Goal: Task Accomplishment & Management: Complete application form

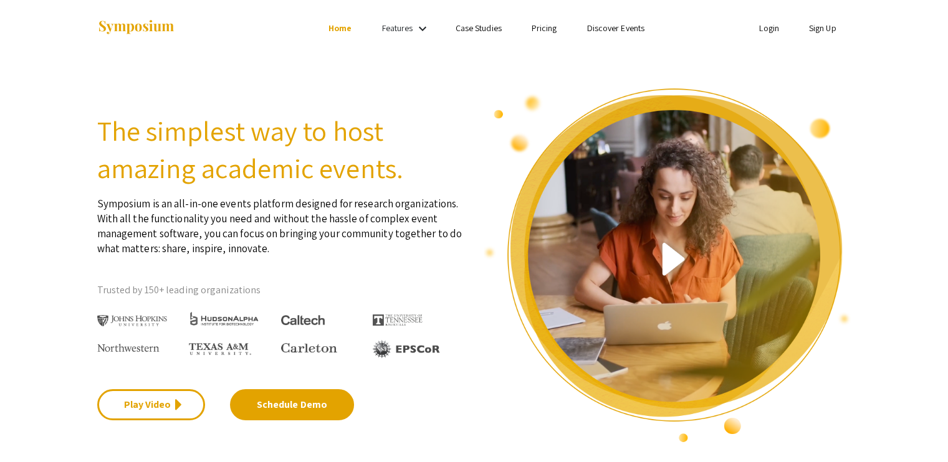
click at [842, 30] on li "Sign Up" at bounding box center [822, 28] width 57 height 15
click at [827, 26] on link "Sign Up" at bounding box center [822, 27] width 27 height 11
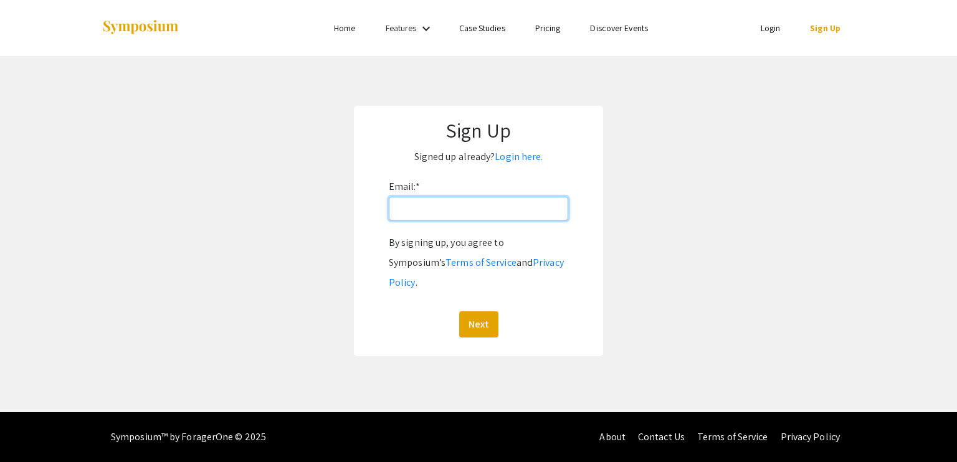
click at [462, 211] on input "Email: *" at bounding box center [478, 209] width 179 height 24
click at [471, 209] on input "[EMAIL_ADDRESS][PERSON_NAME][DOMAIN_NAME]" at bounding box center [478, 209] width 179 height 24
type input "[EMAIL_ADDRESS][DOMAIN_NAME]"
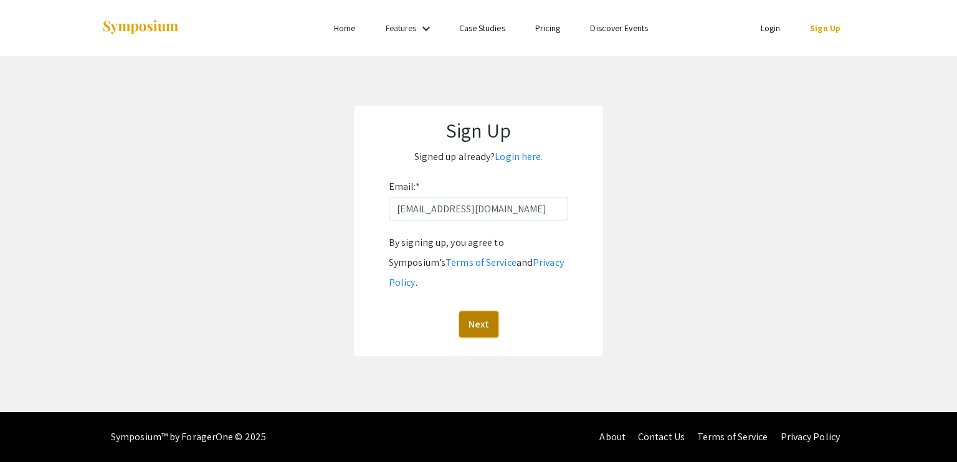
click at [491, 311] on button "Next" at bounding box center [478, 324] width 39 height 26
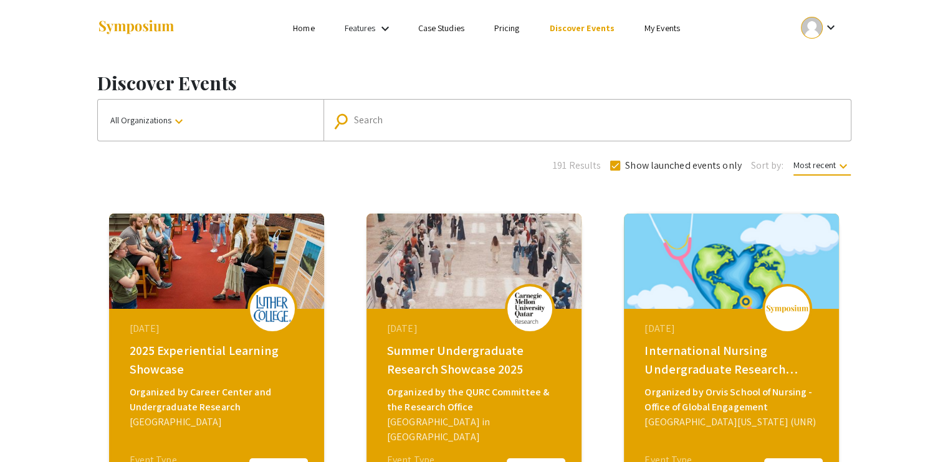
click at [375, 122] on input "Search" at bounding box center [594, 120] width 480 height 11
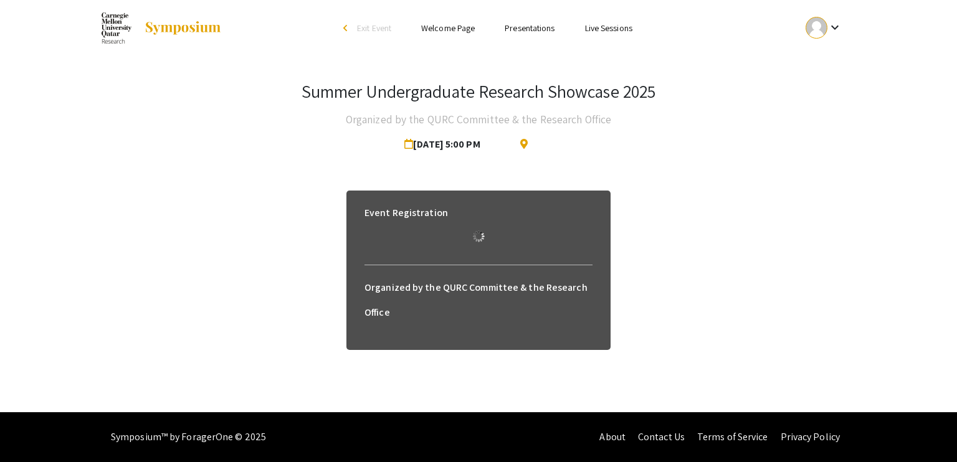
click at [399, 209] on h6 "Event Registration" at bounding box center [405, 213] width 83 height 25
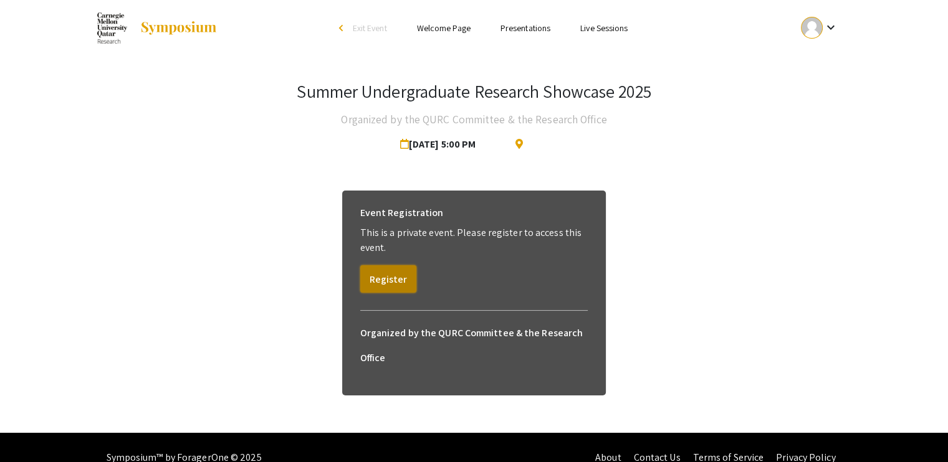
click at [388, 275] on button "Register" at bounding box center [388, 278] width 56 height 27
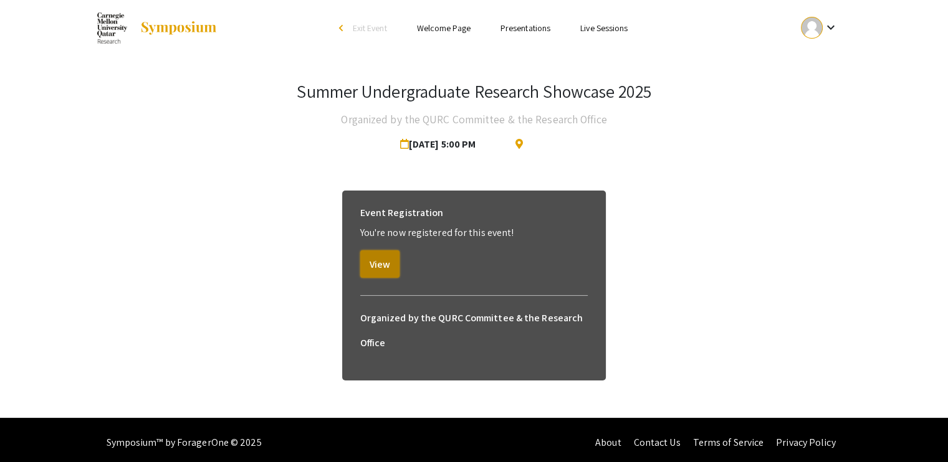
click at [369, 259] on button "View" at bounding box center [379, 263] width 39 height 27
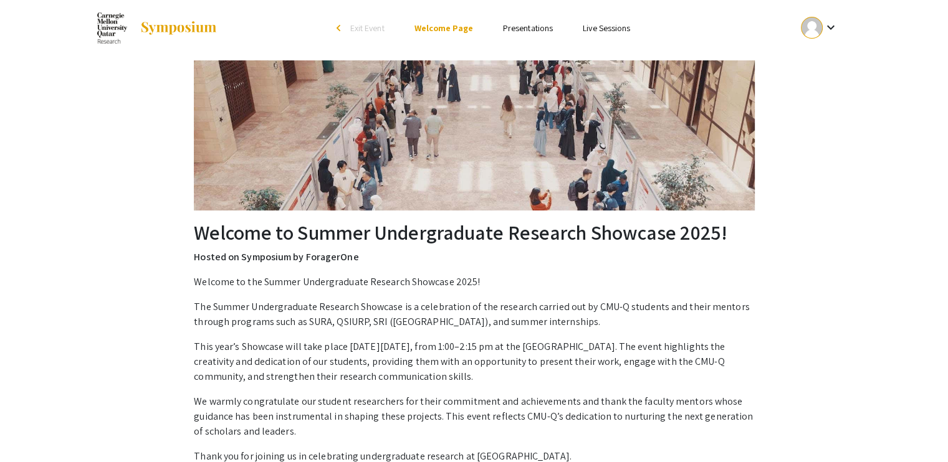
click at [519, 27] on link "Presentations" at bounding box center [528, 27] width 50 height 11
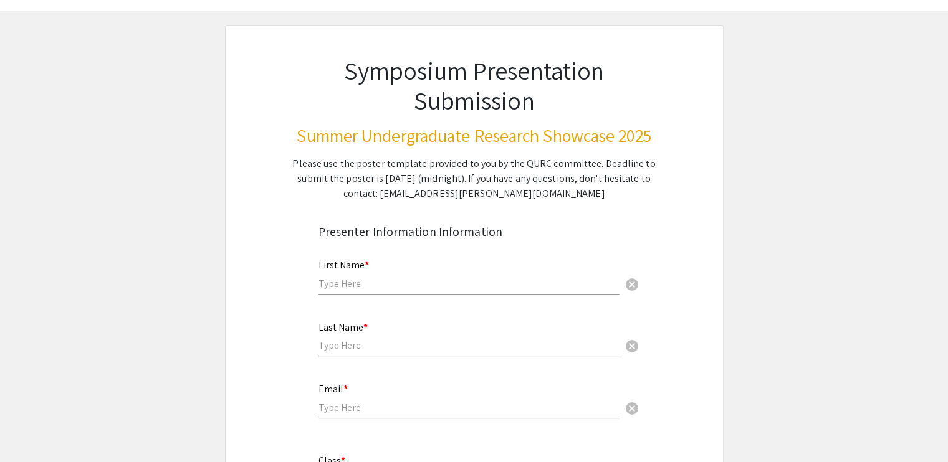
scroll to position [125, 0]
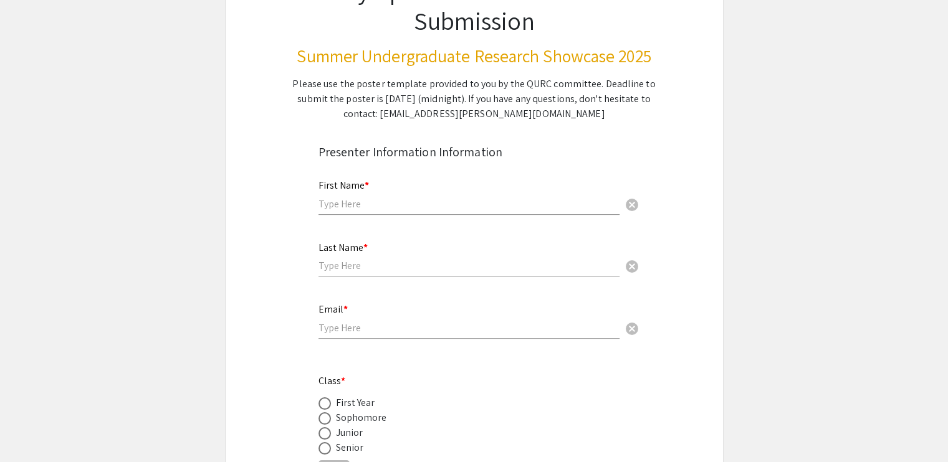
click at [360, 204] on input "text" at bounding box center [468, 203] width 301 height 13
type input "[PERSON_NAME]"
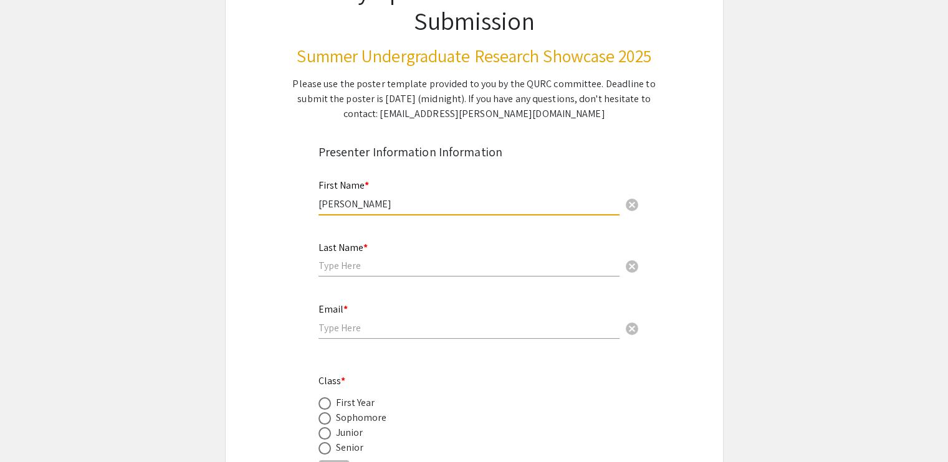
type input "[PERSON_NAME]"
type input "[EMAIL_ADDRESS][PERSON_NAME][DOMAIN_NAME]"
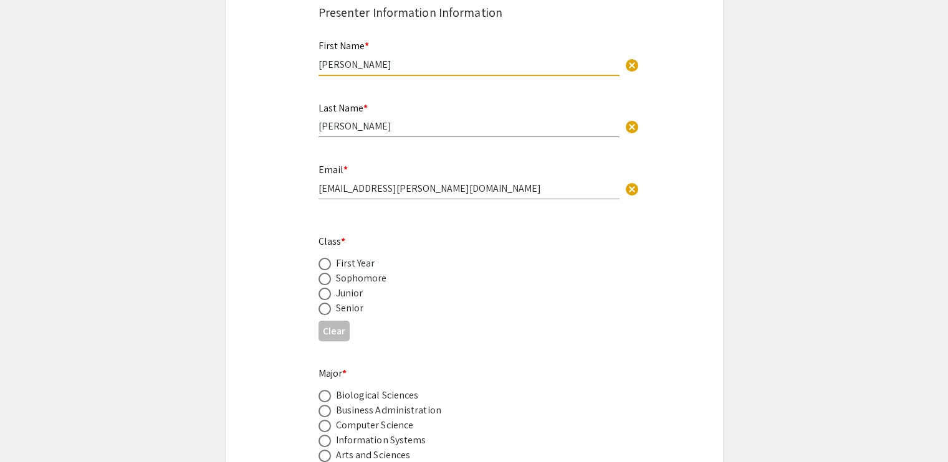
scroll to position [311, 0]
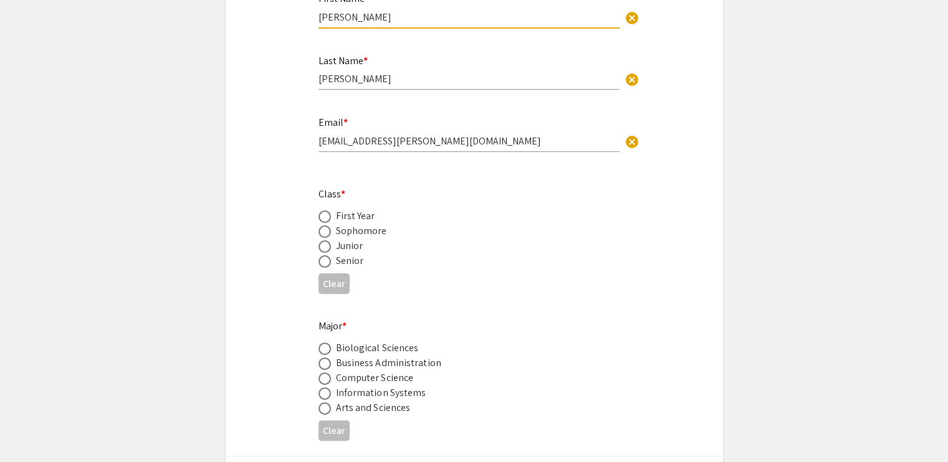
click at [329, 256] on span at bounding box center [324, 261] width 12 height 12
click at [329, 256] on input "radio" at bounding box center [324, 261] width 12 height 12
radio input "true"
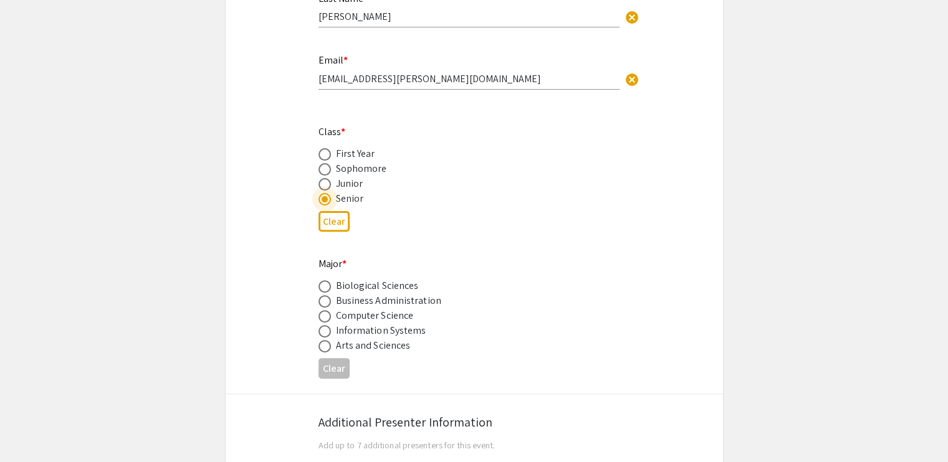
scroll to position [498, 0]
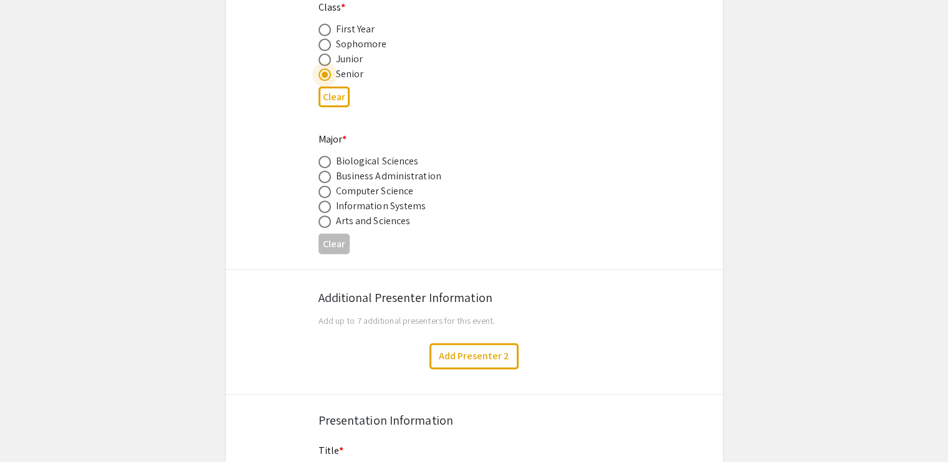
click at [333, 189] on label at bounding box center [326, 192] width 17 height 12
click at [331, 189] on input "radio" at bounding box center [324, 192] width 12 height 12
radio input "true"
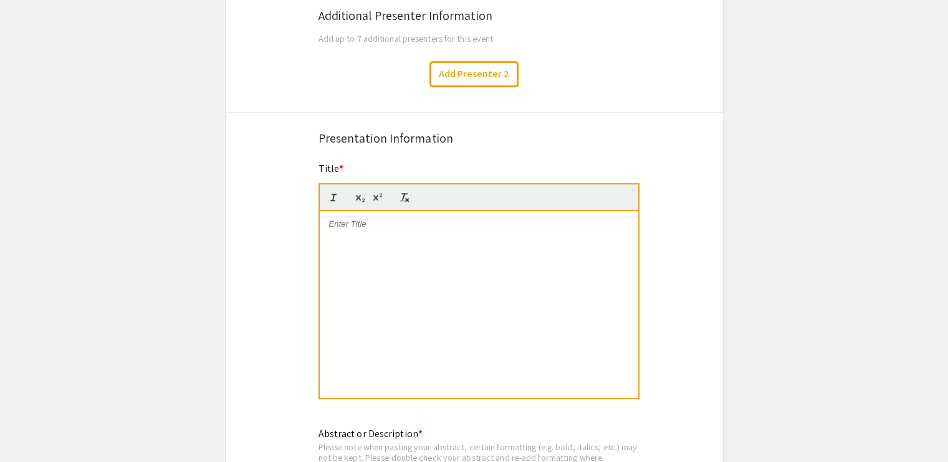
scroll to position [872, 0]
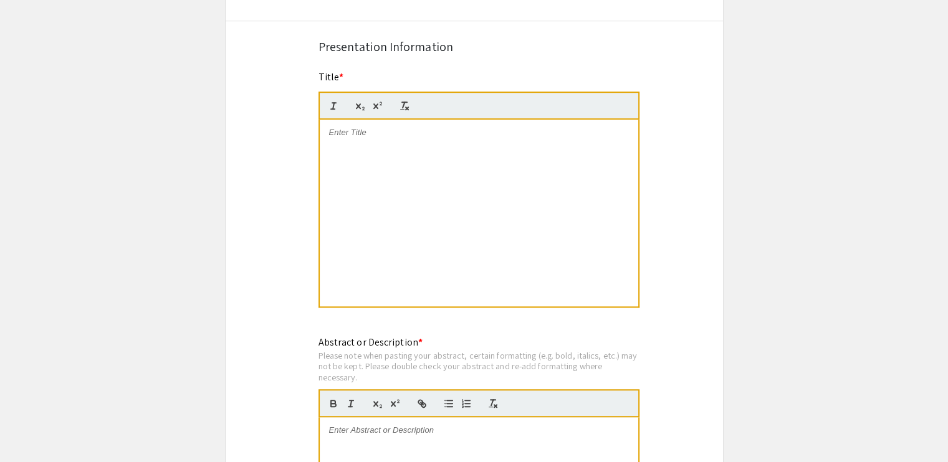
click at [407, 178] on div at bounding box center [479, 213] width 318 height 187
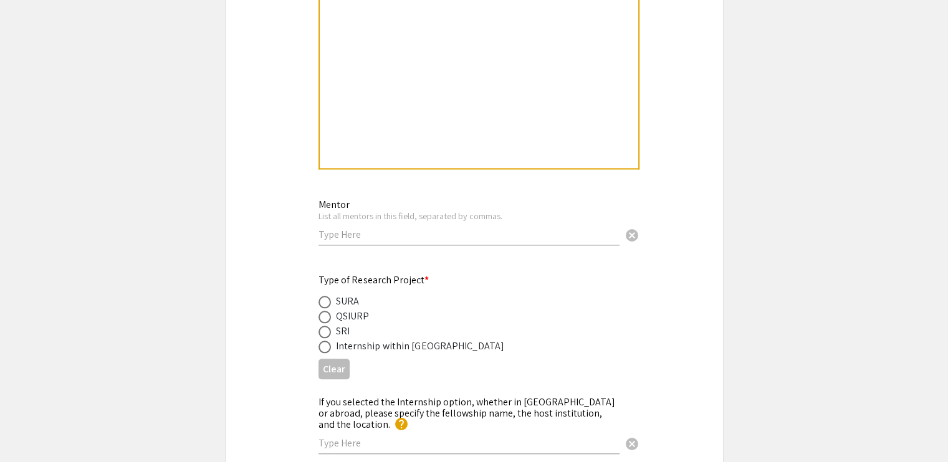
scroll to position [1246, 0]
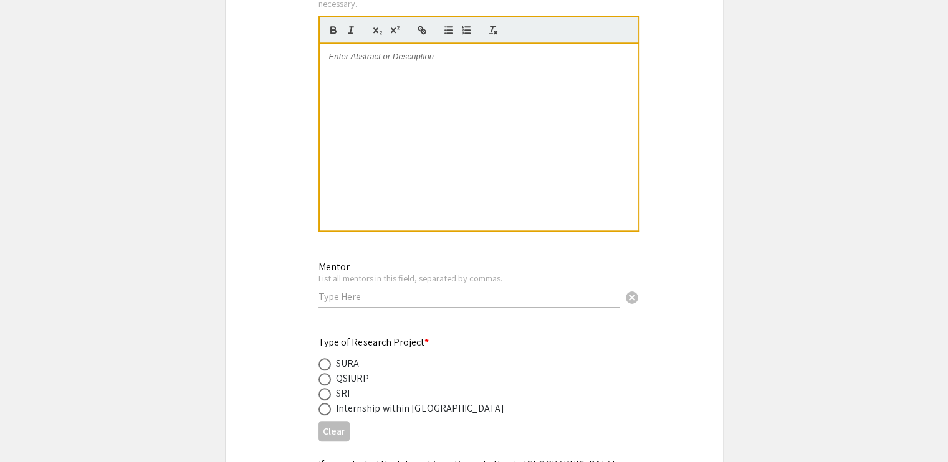
click at [376, 302] on div "Mentor List all mentors in this field, separated by commas. cancel" at bounding box center [468, 278] width 301 height 58
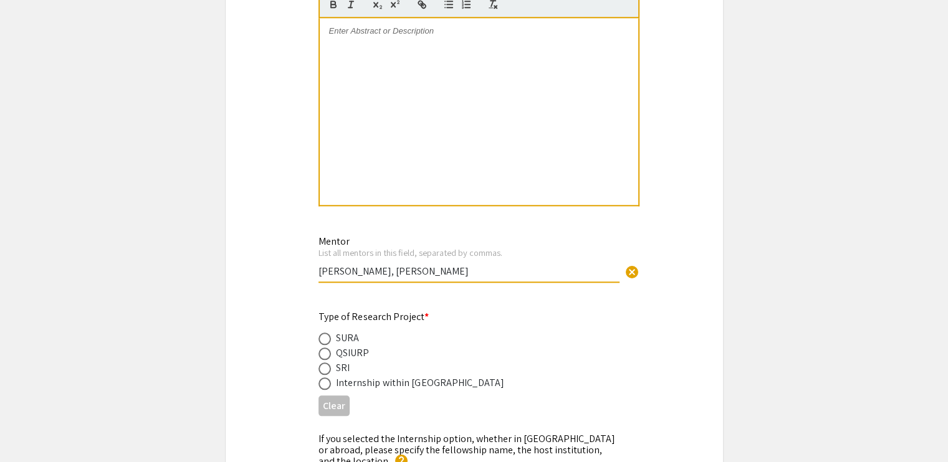
scroll to position [1308, 0]
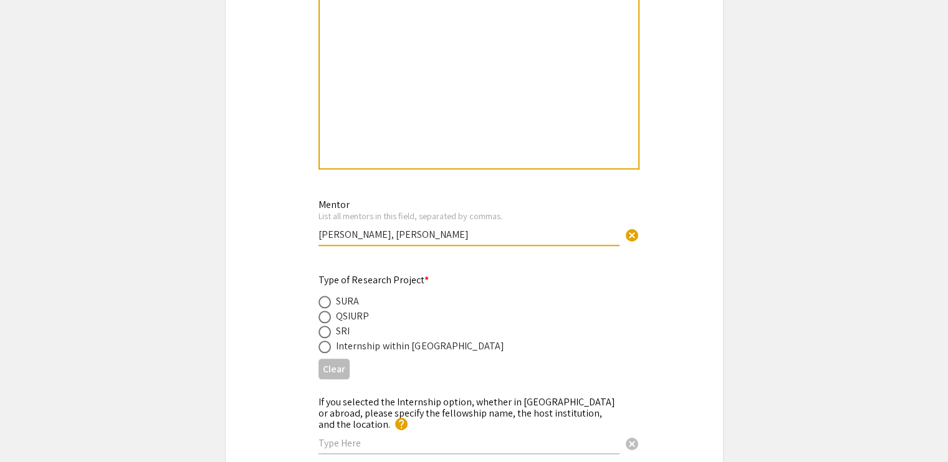
type input "Prof. Khaled Harras, Prof. Eduardo Feo Flushing"
click at [328, 301] on span at bounding box center [324, 302] width 12 height 12
click at [328, 301] on input "radio" at bounding box center [324, 302] width 12 height 12
radio input "true"
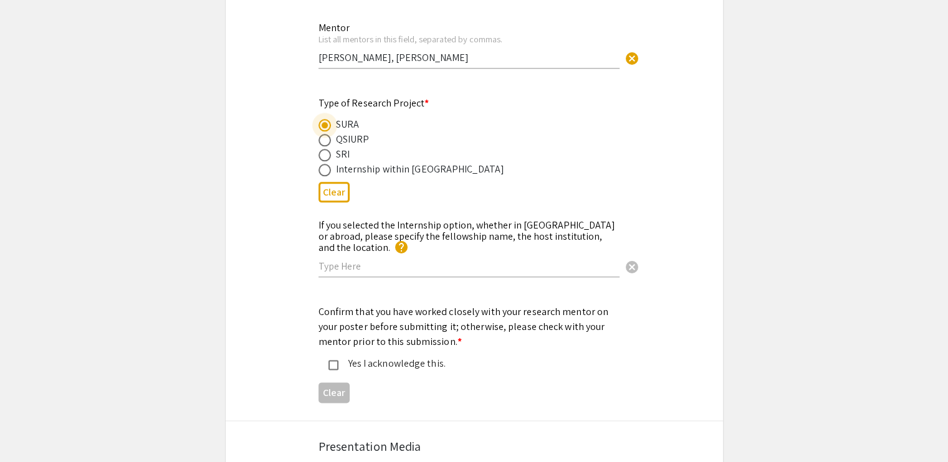
scroll to position [1495, 0]
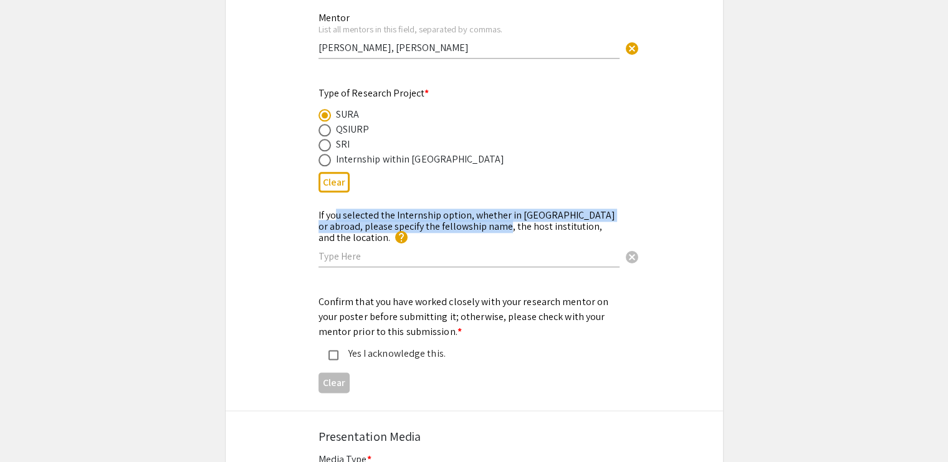
drag, startPoint x: 336, startPoint y: 211, endPoint x: 476, endPoint y: 224, distance: 140.2
click at [476, 224] on mat-label "If you selected the Internship option, whether in Qatar or abroad, please speci…" at bounding box center [466, 227] width 297 height 36
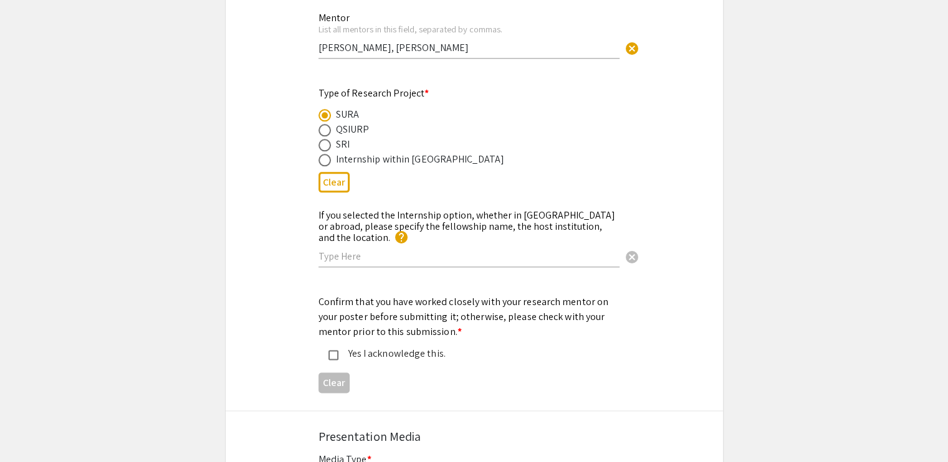
click at [302, 295] on div "Confirm that you have worked closely with your research mentor on your poster b…" at bounding box center [474, 346] width 497 height 103
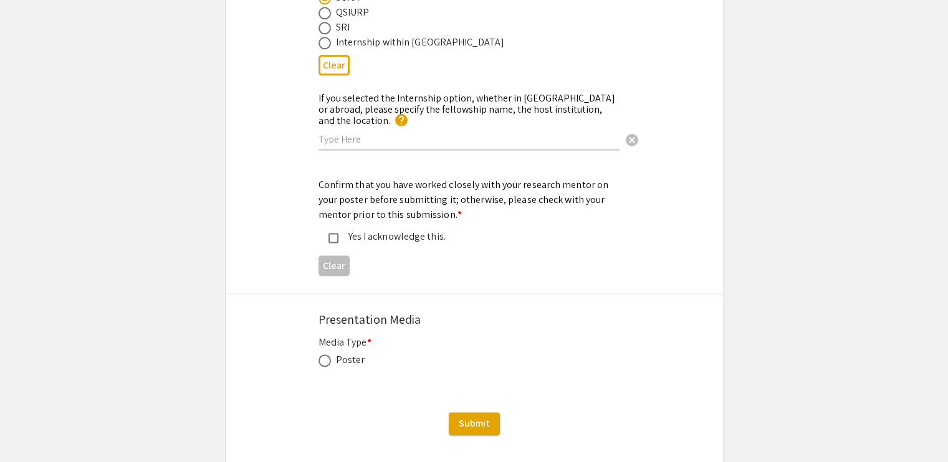
scroll to position [1620, 0]
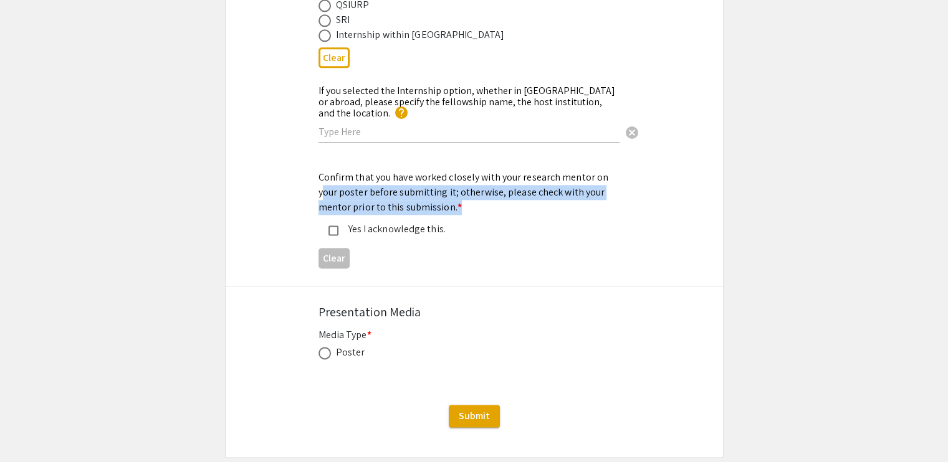
drag, startPoint x: 386, startPoint y: 187, endPoint x: 462, endPoint y: 192, distance: 76.2
click at [462, 192] on div "Confirm that you have worked closely with your research mentor on your poster b…" at bounding box center [464, 203] width 292 height 67
click at [448, 174] on mat-label "Confirm that you have worked closely with your research mentor on your poster b…" at bounding box center [463, 192] width 290 height 43
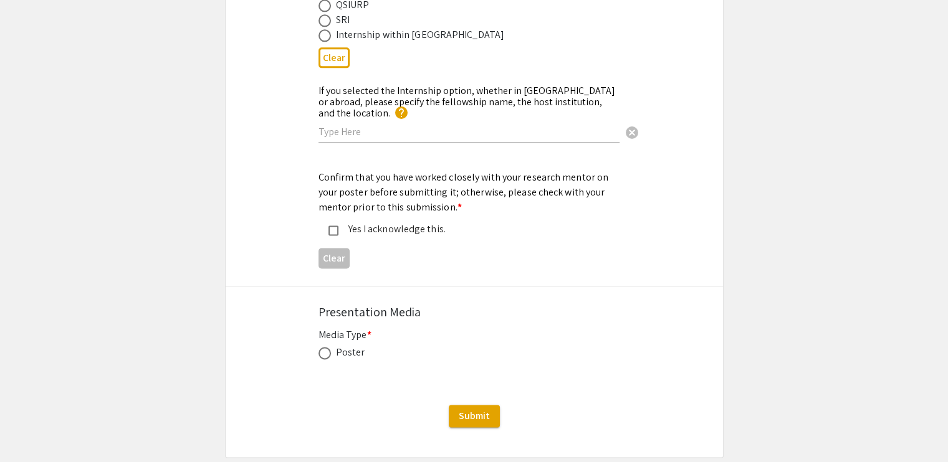
click at [344, 222] on div "Yes I acknowledge this." at bounding box center [469, 229] width 262 height 15
click at [330, 347] on span at bounding box center [324, 353] width 12 height 12
click at [330, 347] on input "radio" at bounding box center [324, 353] width 12 height 12
radio input "true"
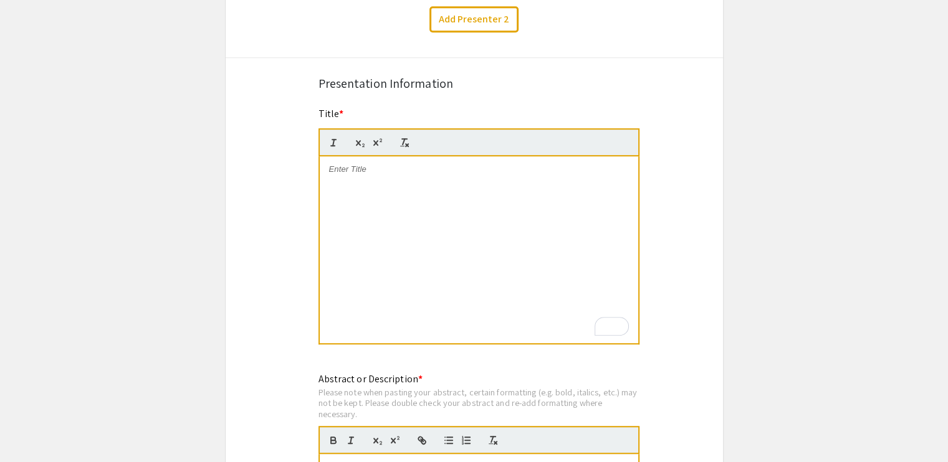
scroll to position [810, 0]
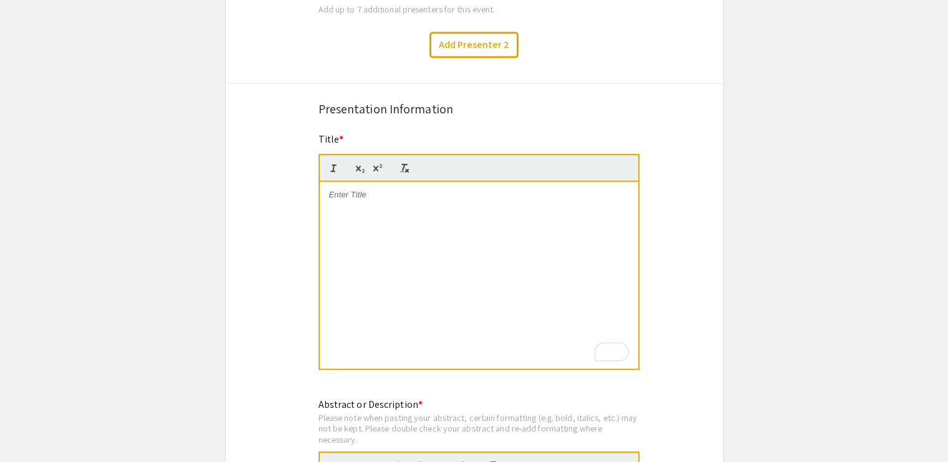
click at [375, 217] on div "To enrich screen reader interactions, please activate Accessibility in Grammarl…" at bounding box center [479, 275] width 318 height 187
click at [386, 196] on p "To enrich screen reader interactions, please activate Accessibility in Grammarl…" at bounding box center [479, 194] width 300 height 11
click at [387, 194] on p "To enrich screen reader interactions, please activate Accessibility in Grammarl…" at bounding box center [479, 194] width 300 height 11
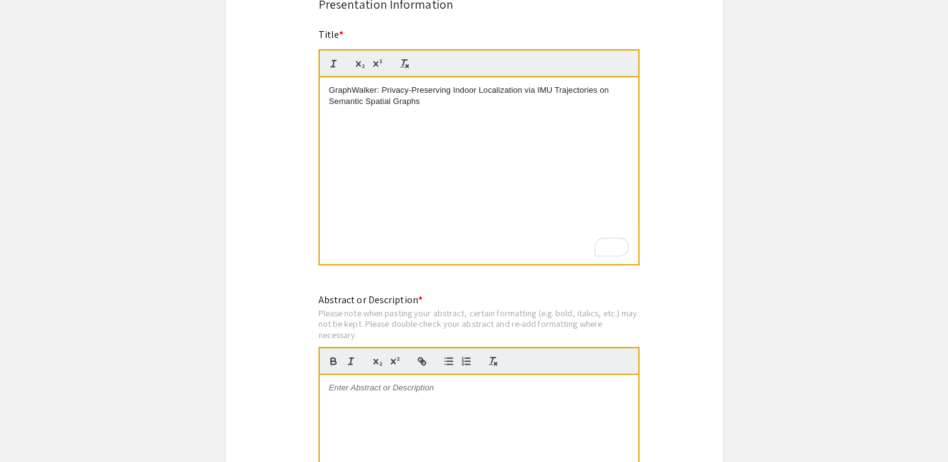
scroll to position [1121, 0]
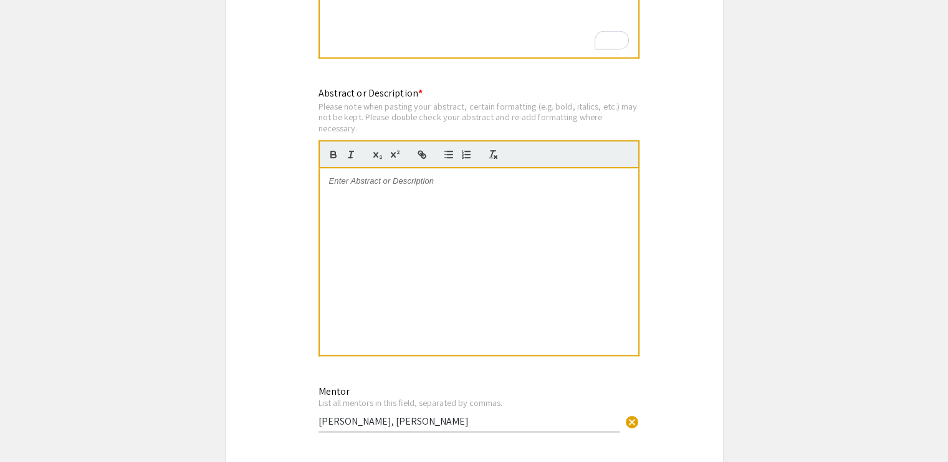
click at [416, 240] on div at bounding box center [479, 261] width 318 height 187
click at [413, 199] on div "To enrich screen reader interactions, please activate Accessibility in Grammarl…" at bounding box center [479, 261] width 318 height 187
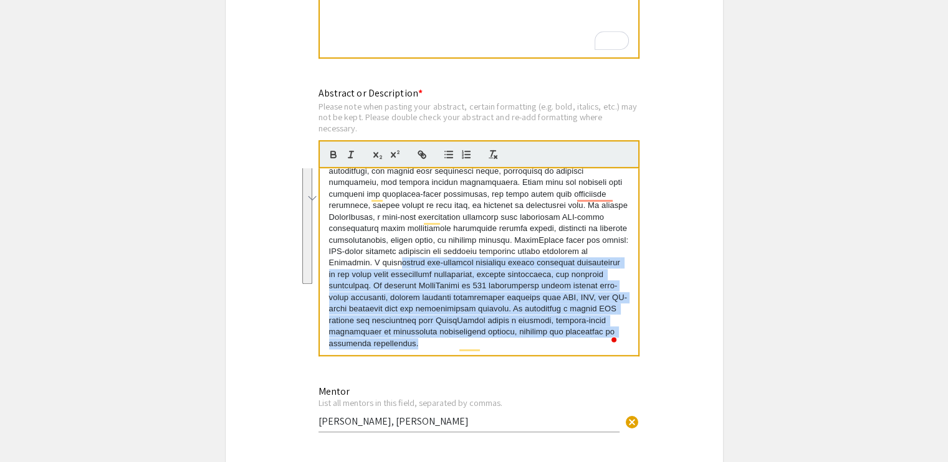
scroll to position [0, 0]
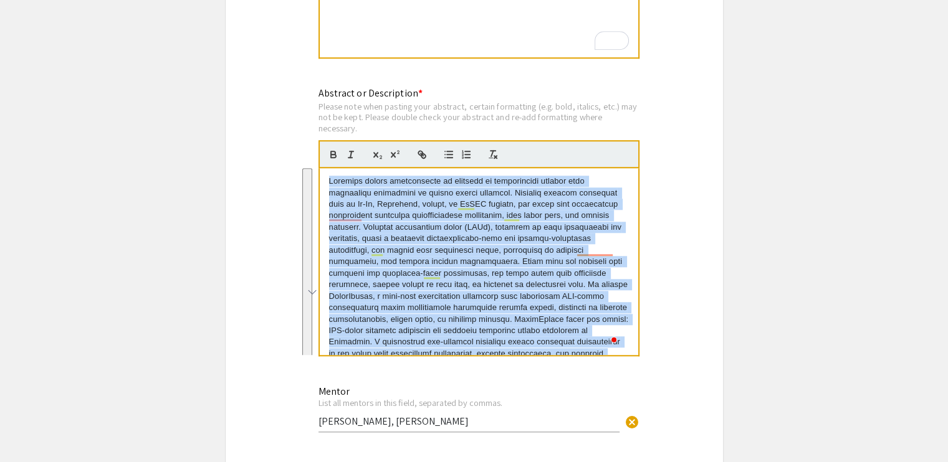
drag, startPoint x: 391, startPoint y: 344, endPoint x: 311, endPoint y: 164, distance: 197.5
click at [311, 164] on div "Abstract or Description * Please note when pasting your abstract, certain forma…" at bounding box center [474, 230] width 330 height 288
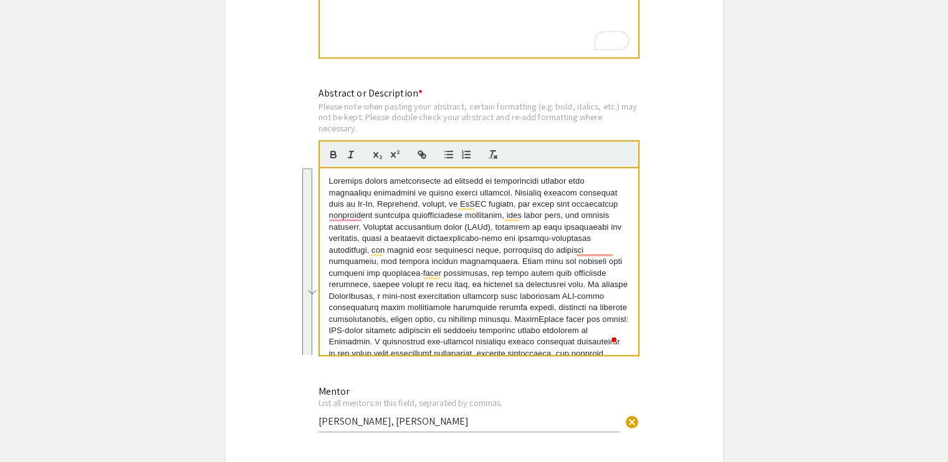
click at [247, 191] on div "Symposium Presentation Submission Summer Undergraduate Research Showcase 2025 P…" at bounding box center [474, 9] width 498 height 2122
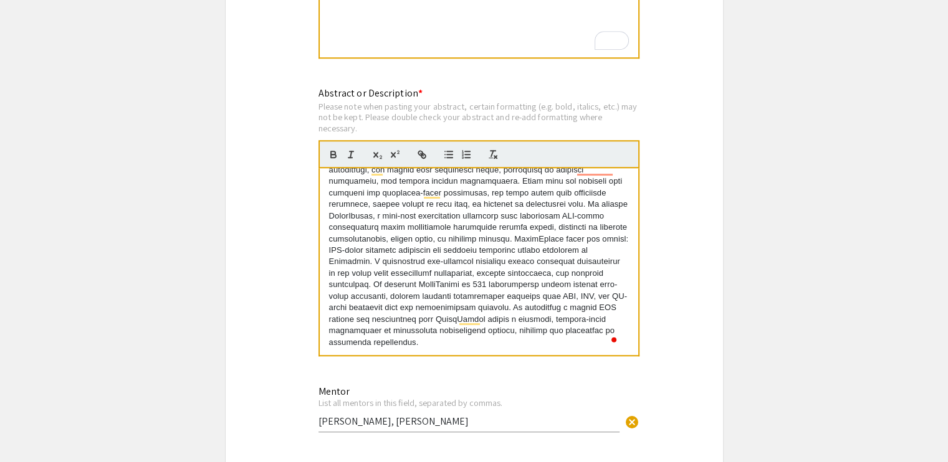
click at [419, 340] on p "To enrich screen reader interactions, please activate Accessibility in Grammarl…" at bounding box center [479, 221] width 300 height 253
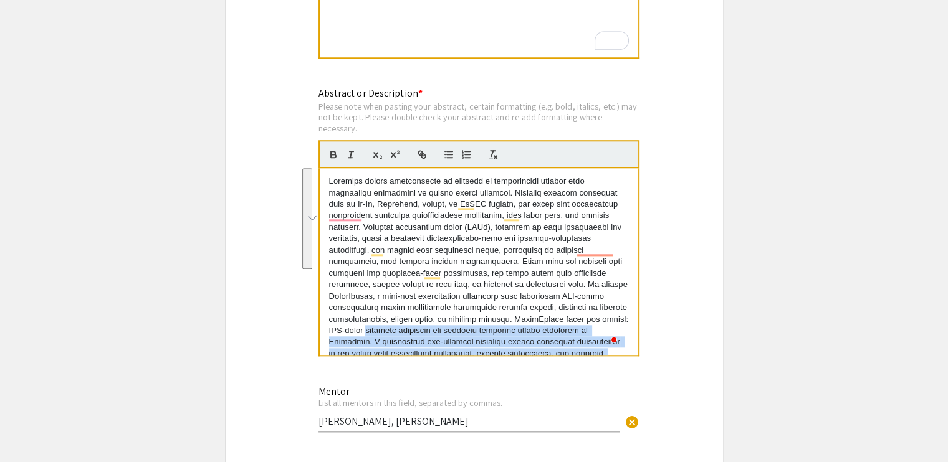
drag, startPoint x: 419, startPoint y: 340, endPoint x: 275, endPoint y: 328, distance: 144.4
click at [275, 328] on div "Symposium Presentation Submission Summer Undergraduate Research Showcase 2025 P…" at bounding box center [474, 9] width 498 height 2122
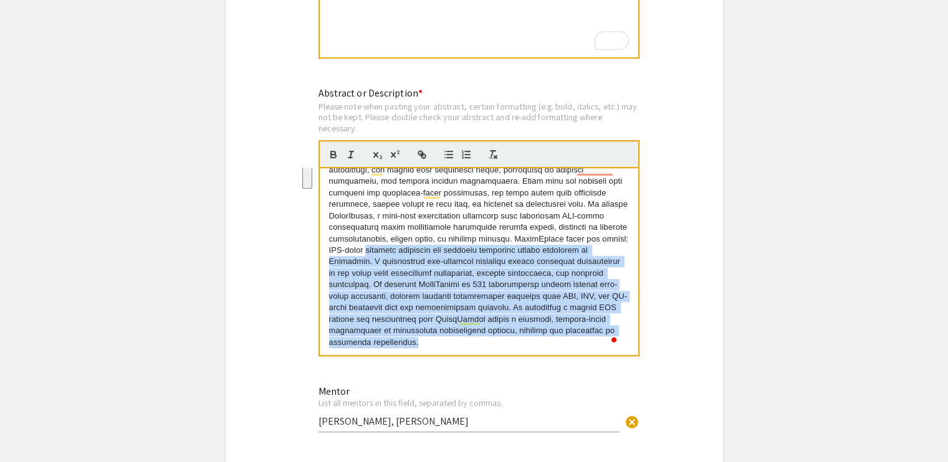
click at [449, 264] on p "To enrich screen reader interactions, please activate Accessibility in Grammarl…" at bounding box center [479, 221] width 300 height 253
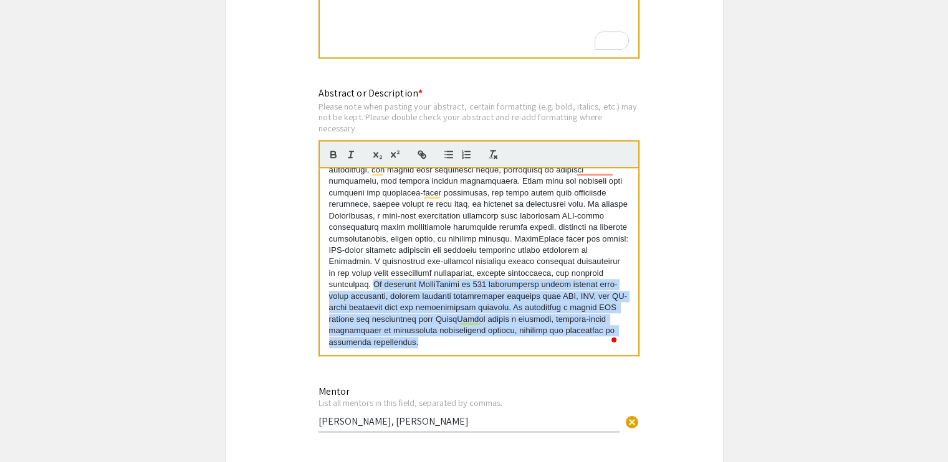
drag, startPoint x: 604, startPoint y: 266, endPoint x: 602, endPoint y: 341, distance: 74.8
click at [602, 341] on p "To enrich screen reader interactions, please activate Accessibility in Grammarl…" at bounding box center [479, 221] width 300 height 253
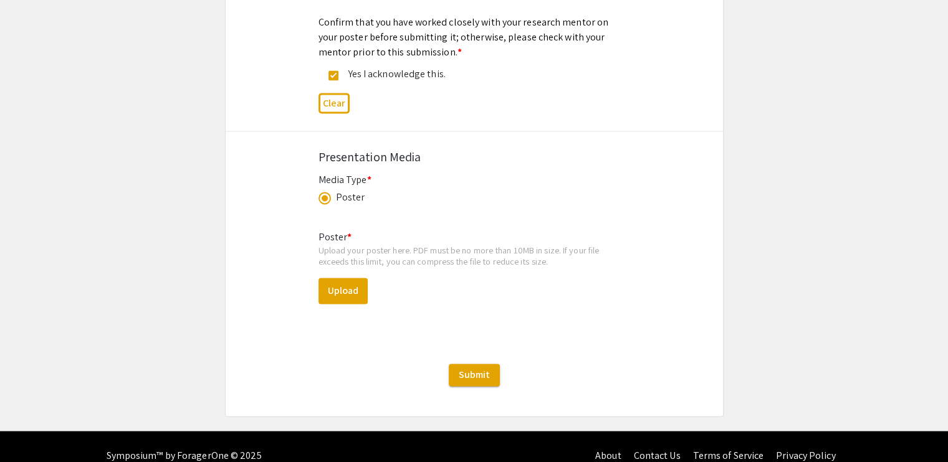
click at [352, 291] on div "Poster * Upload your poster here. PDF must be no more than 10MB in size. If you…" at bounding box center [473, 277] width 311 height 114
click at [344, 280] on button "Upload" at bounding box center [342, 291] width 49 height 26
click at [354, 278] on button "Upload" at bounding box center [342, 291] width 49 height 26
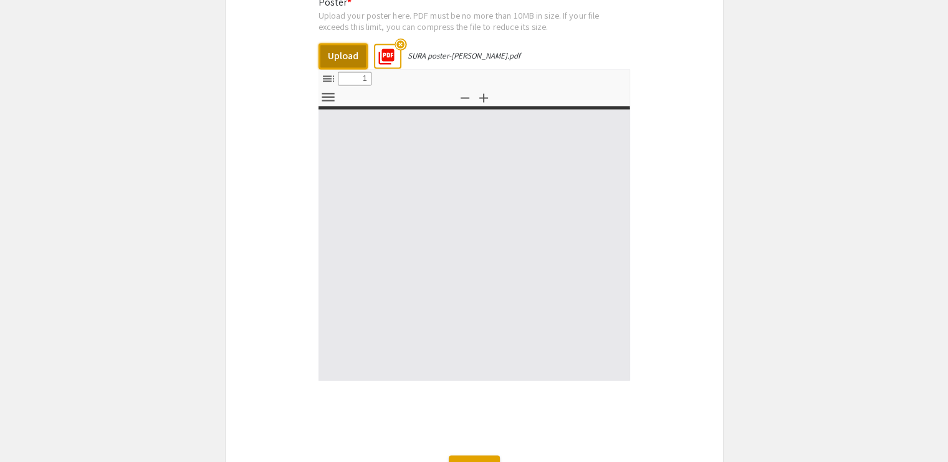
select select "custom"
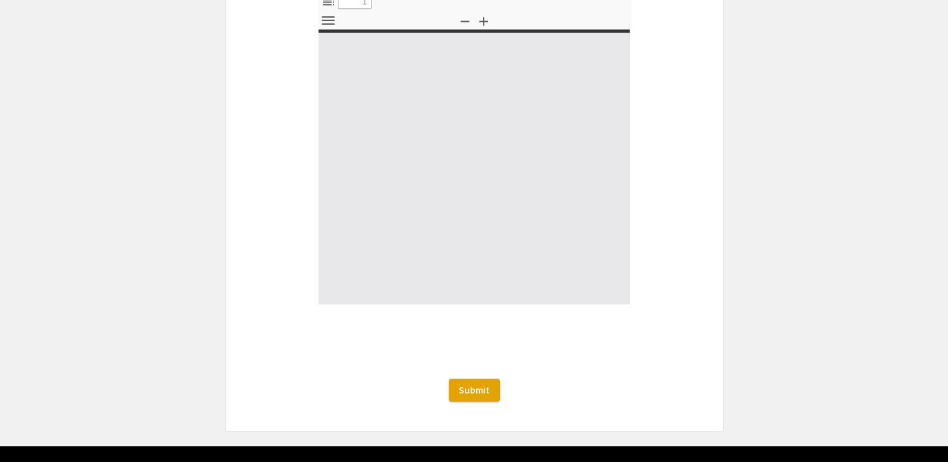
type input "0"
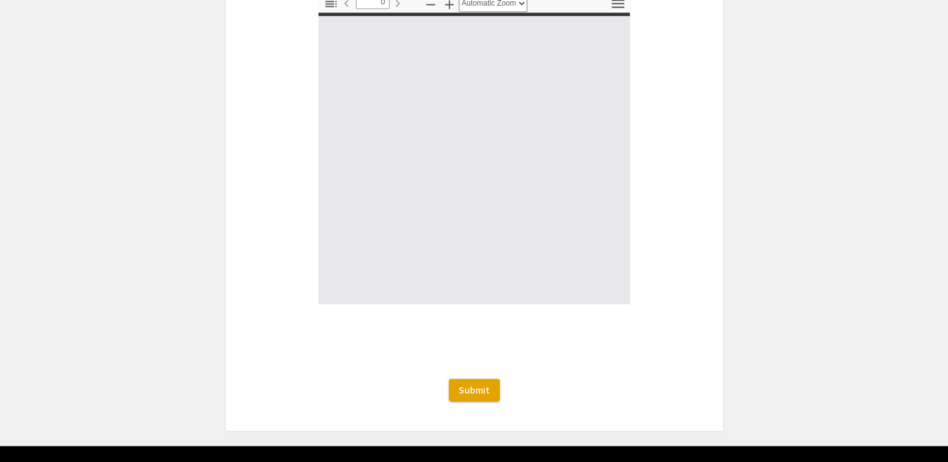
select select "custom"
type input "1"
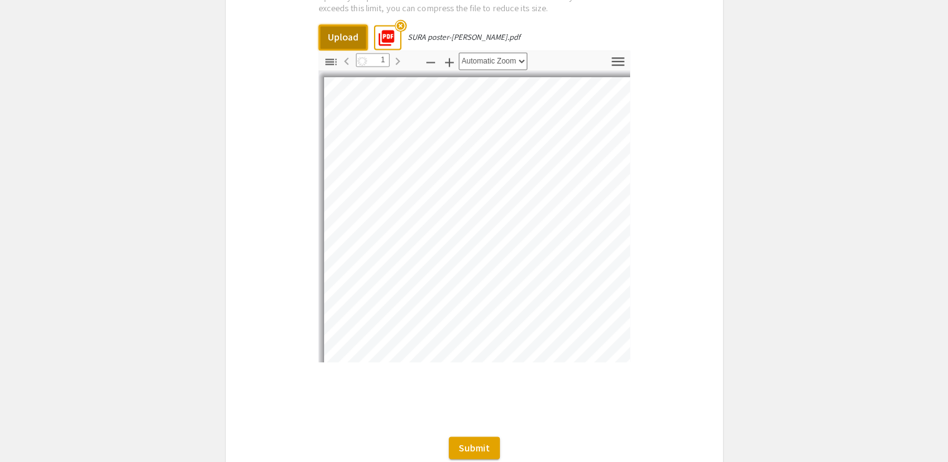
select select "auto"
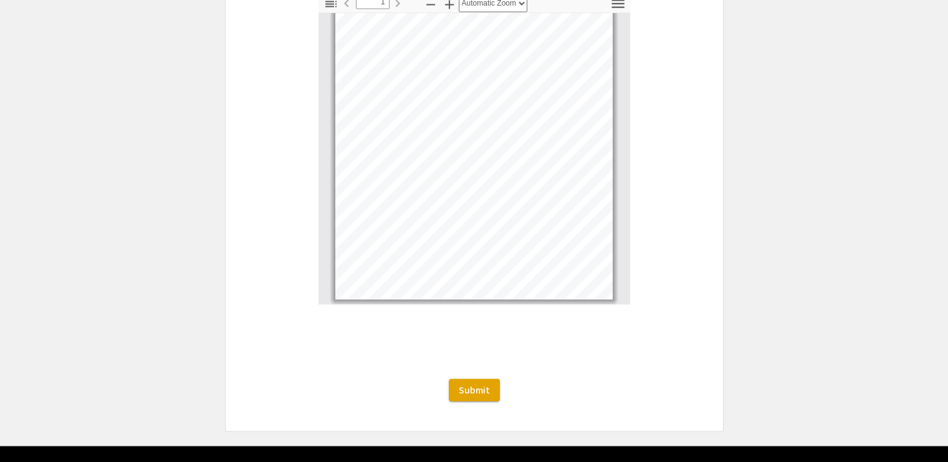
scroll to position [0, 0]
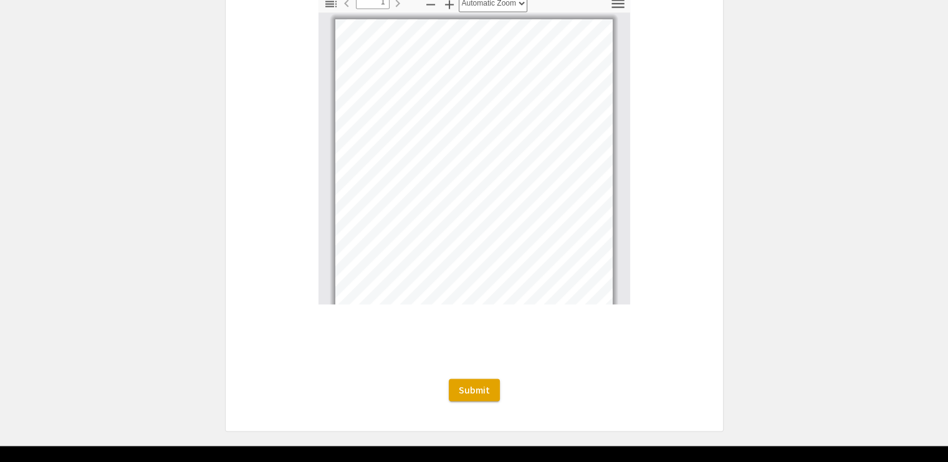
click at [472, 383] on span "Submit" at bounding box center [473, 389] width 31 height 13
